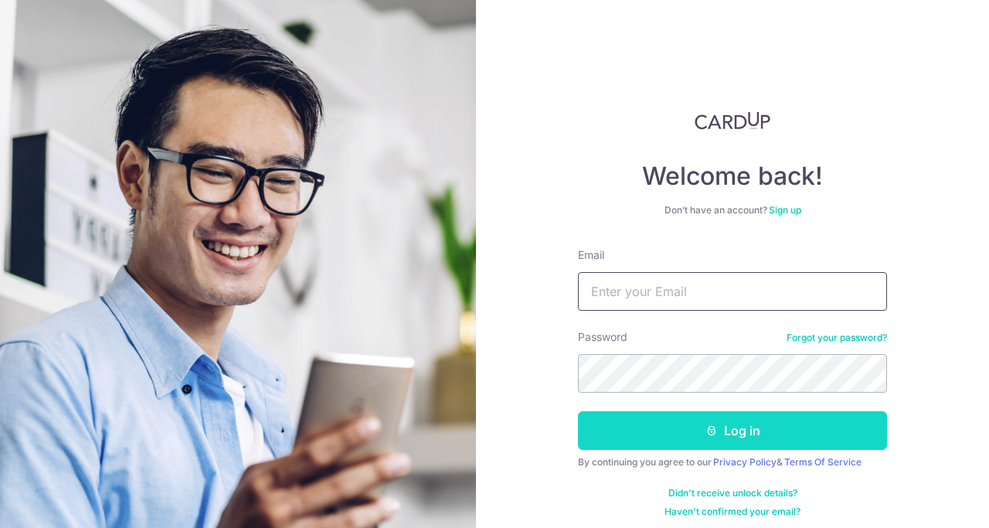
type input "[EMAIL_ADDRESS][DOMAIN_NAME]"
click at [654, 437] on button "Log in" at bounding box center [732, 430] width 309 height 39
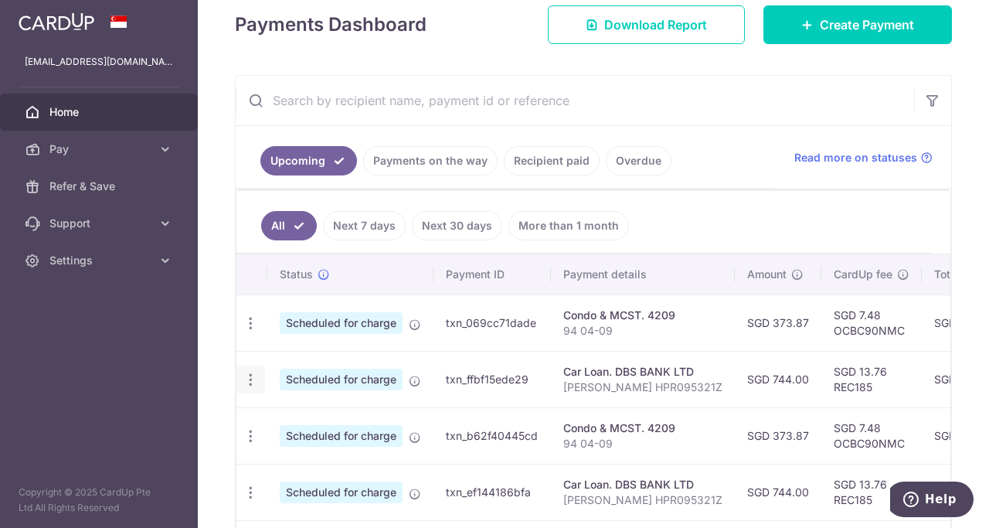
click at [252, 332] on icon "button" at bounding box center [251, 323] width 16 height 16
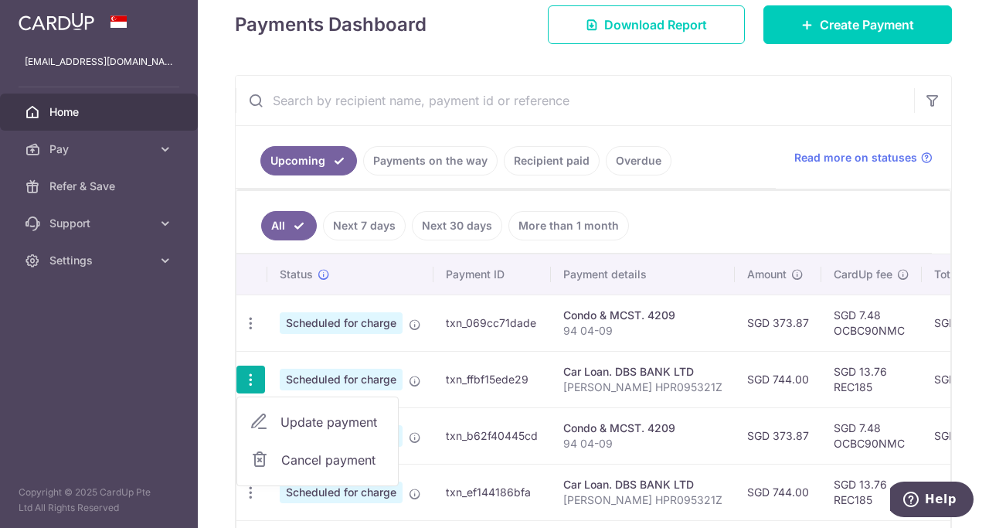
click at [321, 425] on span "Update payment" at bounding box center [333, 422] width 105 height 19
radio input "true"
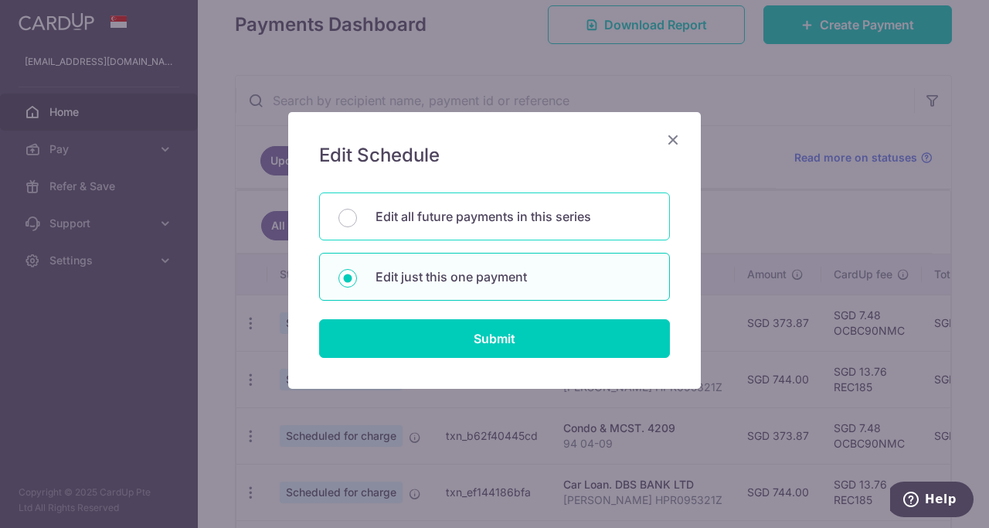
click at [454, 224] on p "Edit all future payments in this series" at bounding box center [513, 216] width 275 height 19
click at [357, 224] on input "Edit all future payments in this series" at bounding box center [347, 218] width 19 height 19
radio input "true"
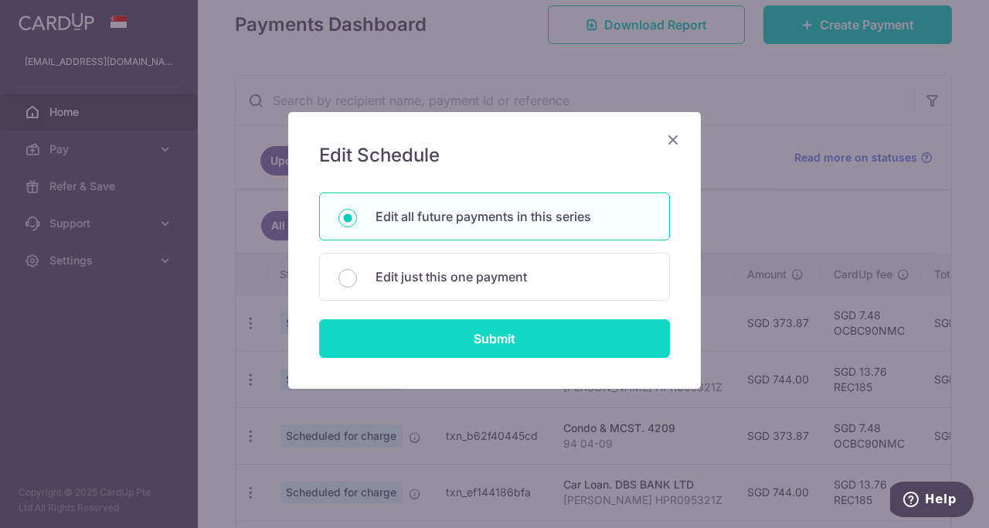
click at [467, 332] on input "Submit" at bounding box center [494, 338] width 351 height 39
radio input "true"
type input "744.00"
type input "LI YAKE HPR095321Z"
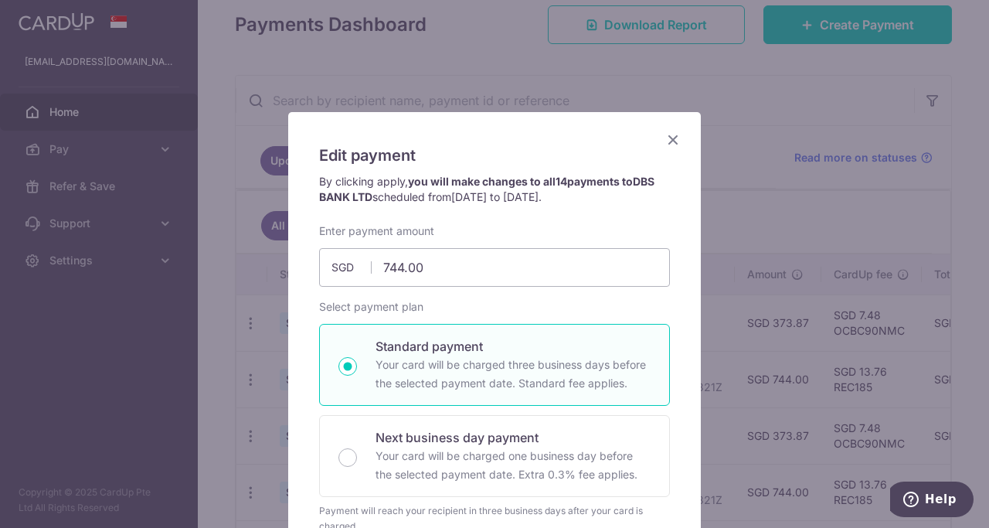
click at [676, 136] on icon "Close" at bounding box center [673, 139] width 19 height 19
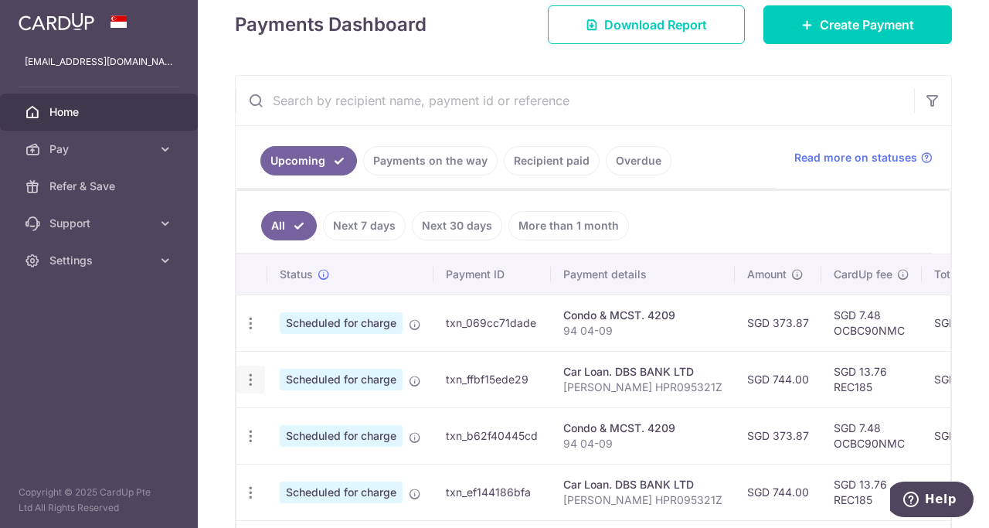
click at [247, 389] on div "Update payment Cancel payment" at bounding box center [250, 380] width 29 height 29
click at [253, 332] on icon "button" at bounding box center [251, 323] width 16 height 16
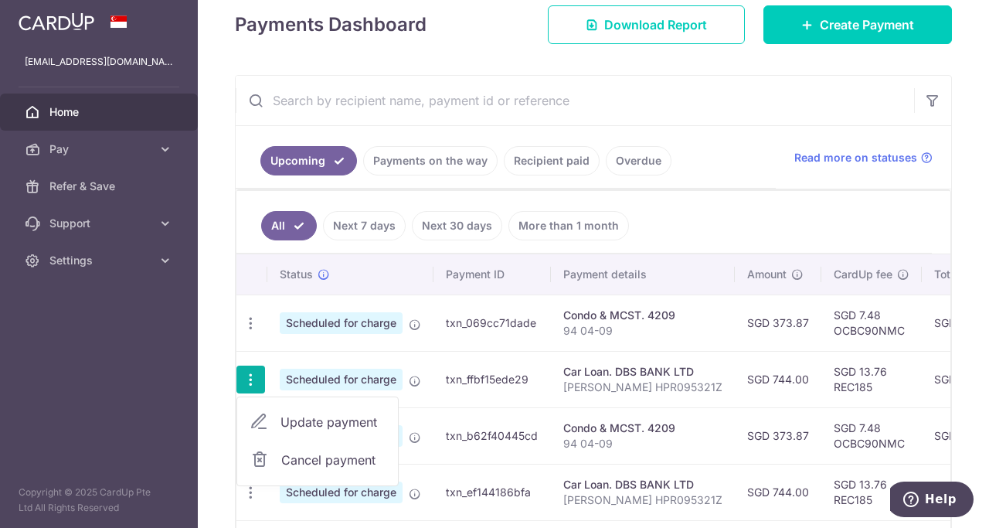
click at [292, 456] on span "Cancel payment" at bounding box center [333, 460] width 104 height 19
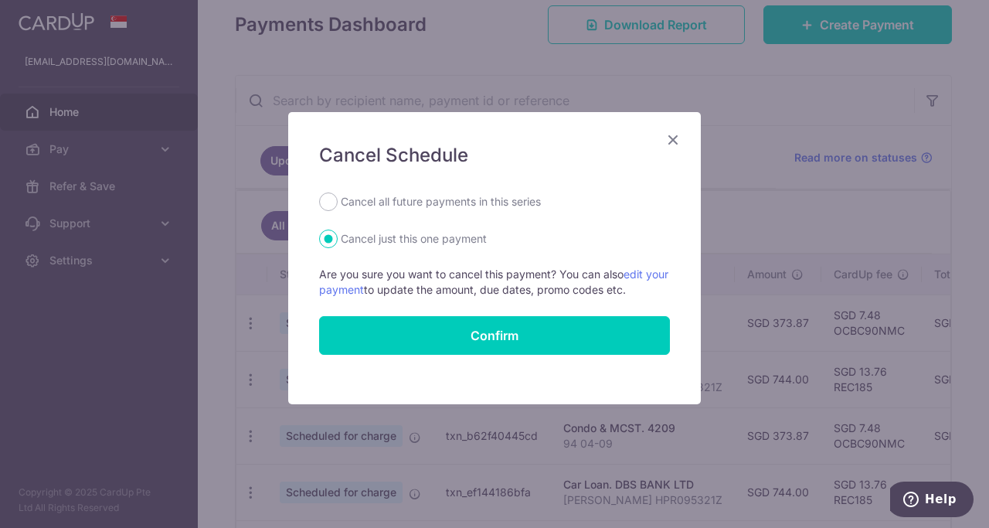
click at [368, 202] on label "Cancel all future payments in this series" at bounding box center [441, 201] width 200 height 19
click at [338, 202] on input "Cancel all future payments in this series" at bounding box center [328, 201] width 19 height 19
radio input "true"
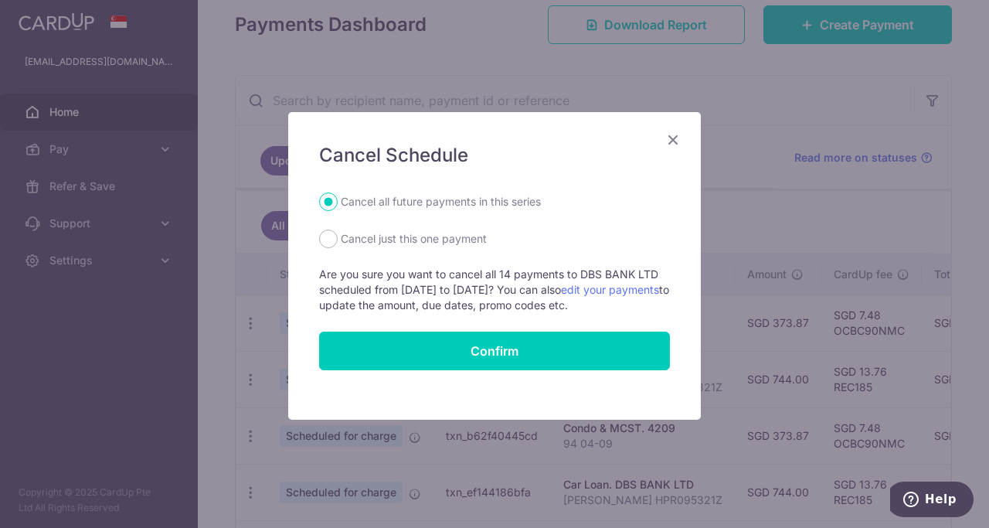
click at [672, 146] on icon "Close" at bounding box center [673, 139] width 19 height 19
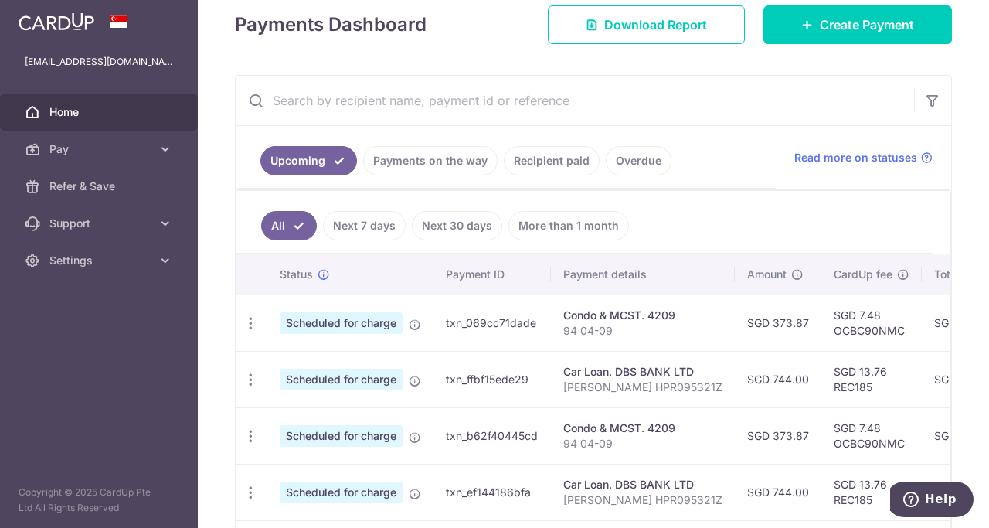
click at [512, 383] on td "txn_ffbf15ede29" at bounding box center [492, 379] width 117 height 56
